Goal: Information Seeking & Learning: Learn about a topic

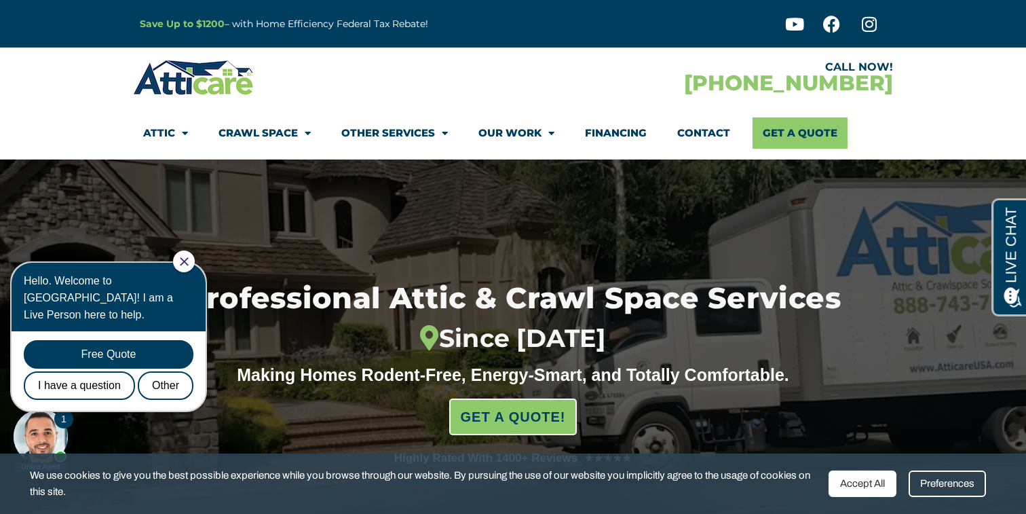
click at [609, 135] on link "Financing" at bounding box center [616, 132] width 62 height 31
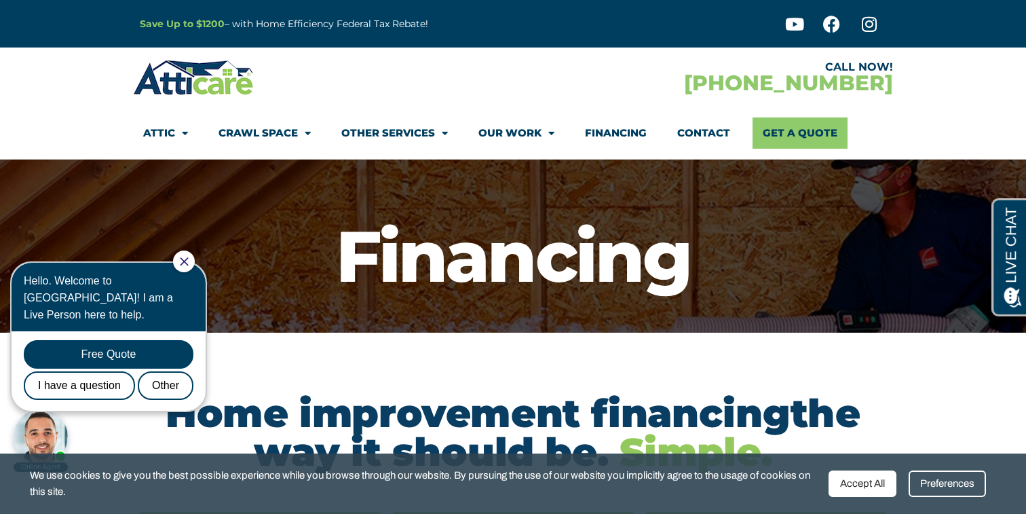
click at [168, 81] on img at bounding box center [193, 77] width 121 height 39
